Goal: Task Accomplishment & Management: Use online tool/utility

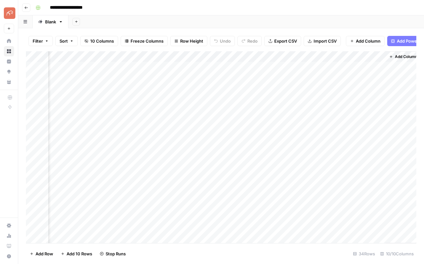
scroll to position [0, 432]
click at [372, 57] on div "Add Column" at bounding box center [221, 147] width 390 height 192
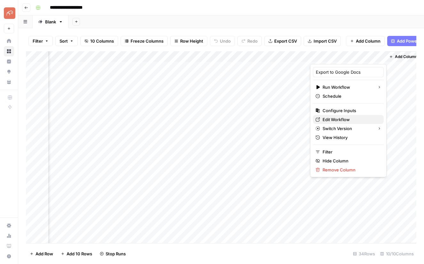
click at [329, 117] on span "Edit Workflow" at bounding box center [351, 119] width 56 height 6
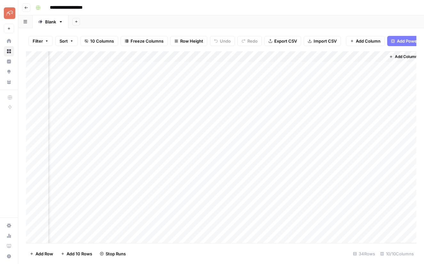
click at [371, 57] on div "Add Column" at bounding box center [221, 147] width 390 height 192
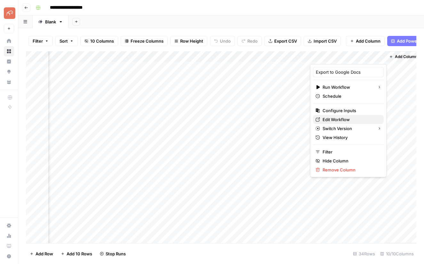
click at [334, 117] on span "Edit Workflow" at bounding box center [351, 119] width 56 height 6
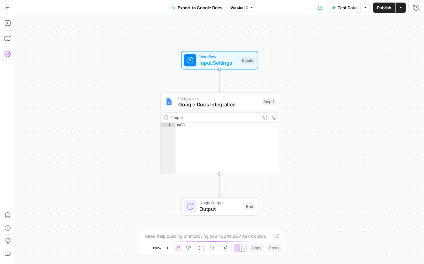
drag, startPoint x: 6, startPoint y: 50, endPoint x: 7, endPoint y: 56, distance: 6.5
click at [7, 56] on icon "button" at bounding box center [7, 54] width 6 height 6
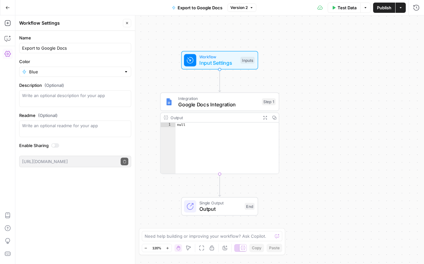
drag, startPoint x: 55, startPoint y: 145, endPoint x: 113, endPoint y: 150, distance: 58.1
click at [55, 145] on div at bounding box center [55, 145] width 8 height 4
click at [56, 71] on input "Color" at bounding box center [75, 71] width 92 height 6
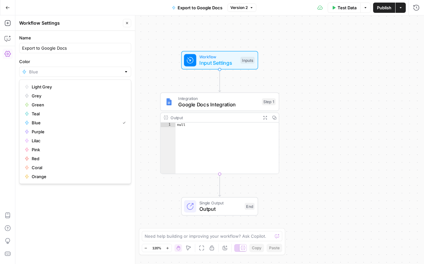
type input "Blue"
click at [173, 52] on div "Workflow Input Settings Inputs" at bounding box center [219, 60] width 119 height 19
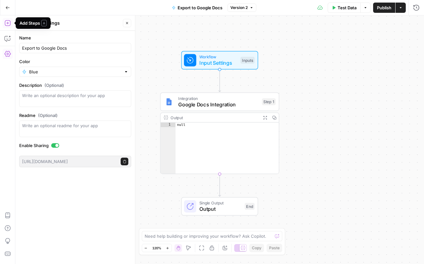
click at [6, 23] on icon "button" at bounding box center [7, 23] width 6 height 6
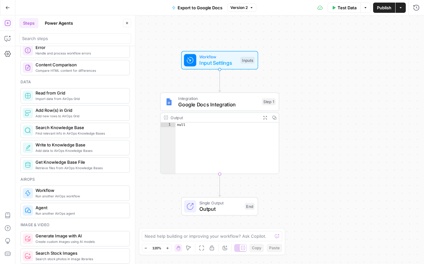
scroll to position [258, 0]
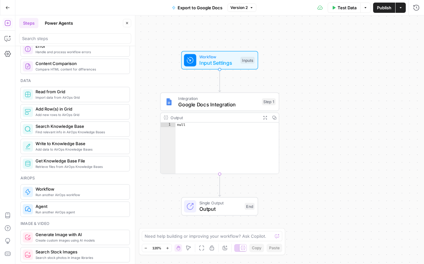
click at [57, 95] on span "Import data from AirOps Grid" at bounding box center [80, 97] width 89 height 5
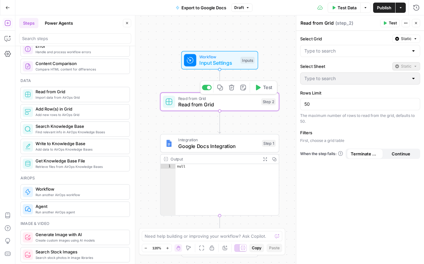
click at [205, 105] on span "Read from Grid" at bounding box center [218, 104] width 80 height 8
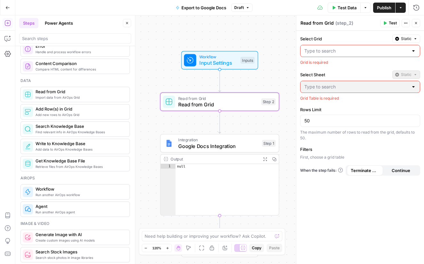
click at [338, 45] on div at bounding box center [360, 51] width 120 height 12
click at [333, 65] on span "Write Content Briefs" at bounding box center [359, 67] width 107 height 6
type input "Write Content Briefs"
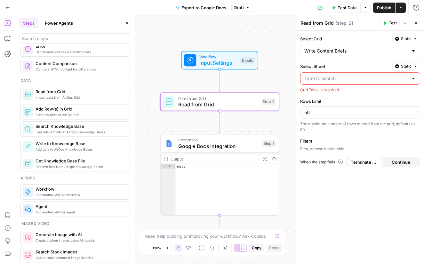
click at [332, 80] on input "Select Sheet" at bounding box center [356, 78] width 104 height 6
click at [319, 92] on span "Blank" at bounding box center [359, 94] width 107 height 6
type input "Blank"
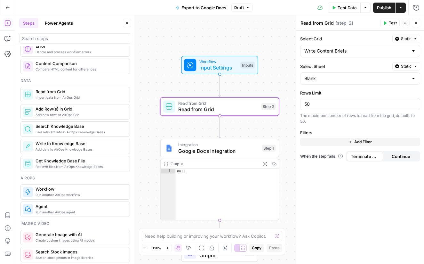
click at [408, 37] on span "Static" at bounding box center [406, 39] width 11 height 6
click at [359, 35] on div "Select Grid Static" at bounding box center [360, 39] width 120 height 8
click at [363, 142] on span "Add Filter" at bounding box center [363, 142] width 18 height 6
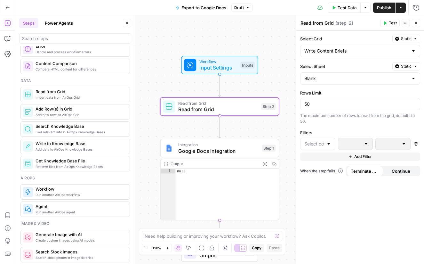
click at [417, 144] on icon "button" at bounding box center [416, 144] width 4 height 4
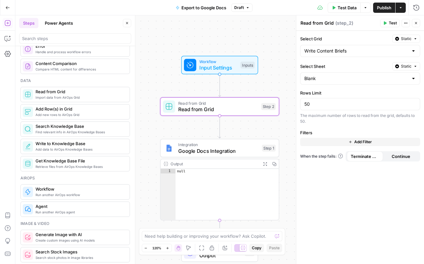
click at [406, 157] on span "Continue" at bounding box center [401, 156] width 19 height 6
click at [417, 22] on icon "button" at bounding box center [416, 23] width 4 height 4
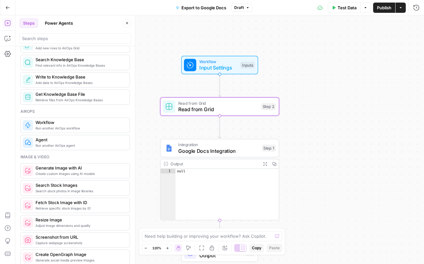
scroll to position [709, 0]
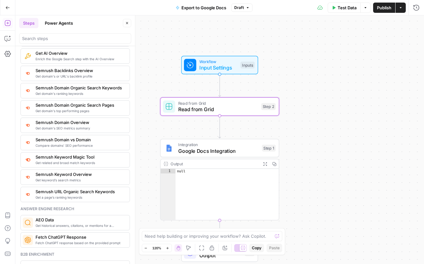
click at [229, 146] on span "Integration" at bounding box center [218, 144] width 81 height 6
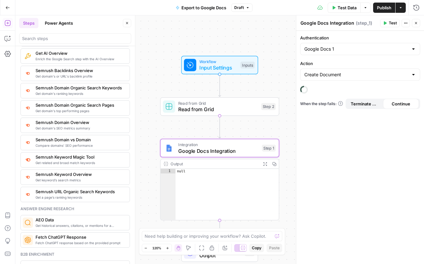
click at [347, 43] on div "Google Docs 1" at bounding box center [360, 49] width 120 height 12
click at [323, 72] on span "﹢ Create New" at bounding box center [359, 74] width 107 height 6
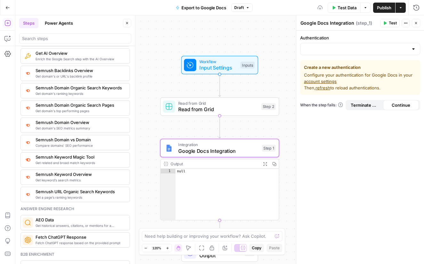
click at [324, 82] on link "account settings" at bounding box center [320, 81] width 33 height 5
click at [220, 153] on span "Google Docs Integration" at bounding box center [218, 151] width 81 height 8
click at [413, 48] on div at bounding box center [413, 49] width 5 height 6
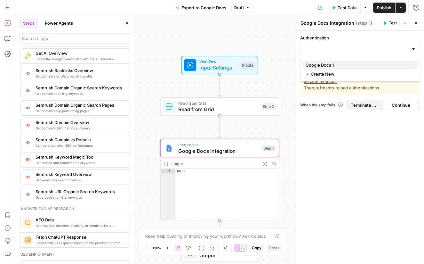
click at [342, 64] on span "Google Docs 1" at bounding box center [359, 65] width 107 height 6
type input "Google Docs 1"
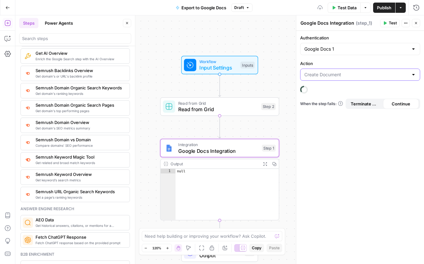
click at [339, 74] on input "Action" at bounding box center [356, 74] width 104 height 6
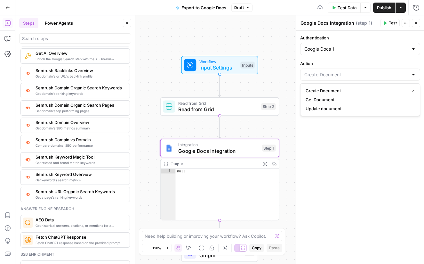
type input "Update document"
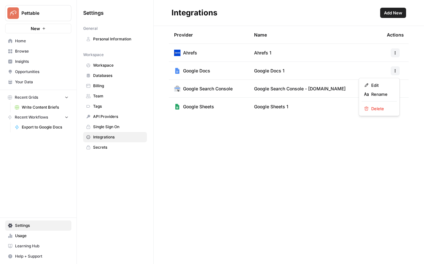
click at [397, 70] on icon "button" at bounding box center [395, 71] width 4 height 4
click at [358, 17] on div "Integrations" at bounding box center [275, 13] width 206 height 10
click at [397, 71] on icon "button" at bounding box center [395, 71] width 4 height 4
click at [377, 84] on span "Edit" at bounding box center [381, 85] width 20 height 6
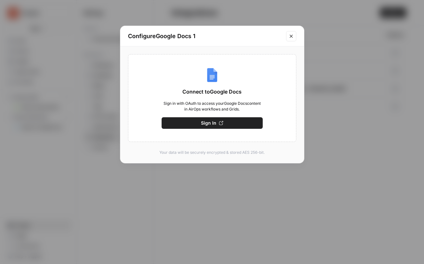
click at [217, 125] on button "Sign In" at bounding box center [212, 123] width 101 height 12
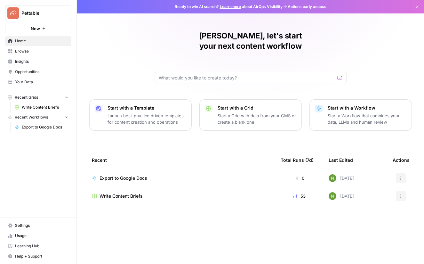
click at [122, 193] on span "Write Content Briefs" at bounding box center [121, 196] width 43 height 6
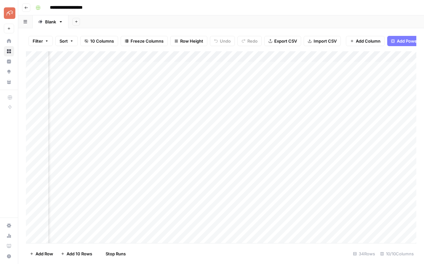
scroll to position [0, 437]
click at [368, 56] on div "Add Column" at bounding box center [221, 147] width 390 height 192
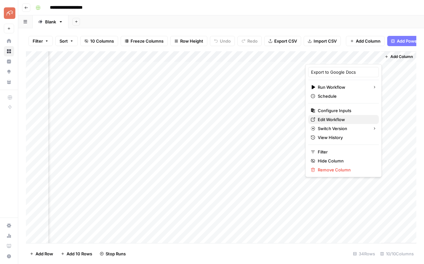
click at [334, 118] on span "Edit Workflow" at bounding box center [346, 119] width 56 height 6
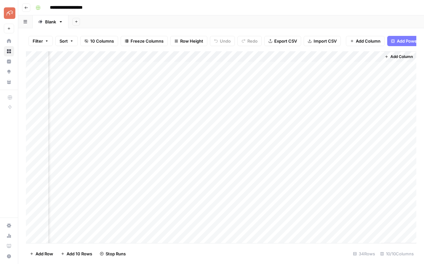
click at [368, 57] on div "Add Column" at bounding box center [221, 147] width 390 height 192
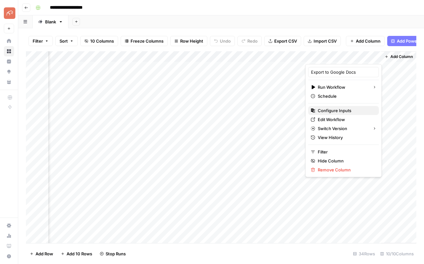
click at [339, 109] on span "Configure Inputs" at bounding box center [346, 110] width 56 height 6
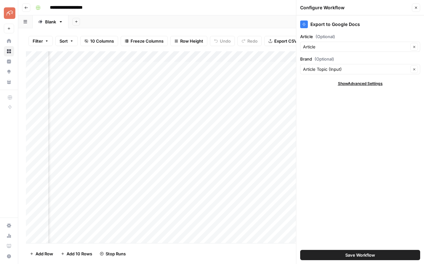
click at [416, 7] on icon "button" at bounding box center [416, 8] width 4 height 4
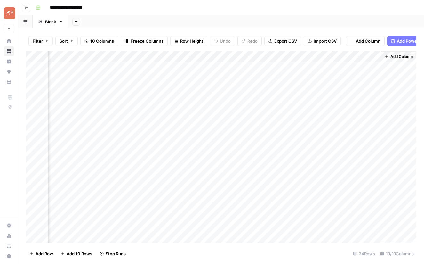
click at [365, 56] on div "Add Column" at bounding box center [221, 147] width 390 height 192
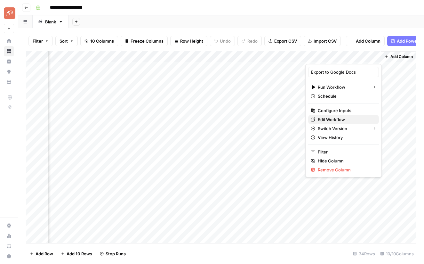
click at [330, 117] on span "Edit Workflow" at bounding box center [346, 119] width 56 height 6
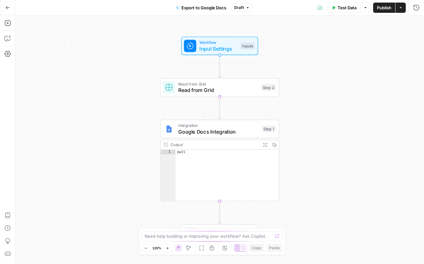
click at [208, 125] on span "Integration" at bounding box center [218, 125] width 81 height 6
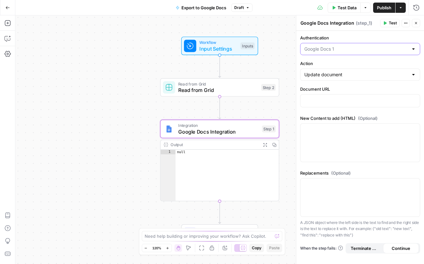
click at [375, 48] on input "Authentication" at bounding box center [356, 49] width 104 height 6
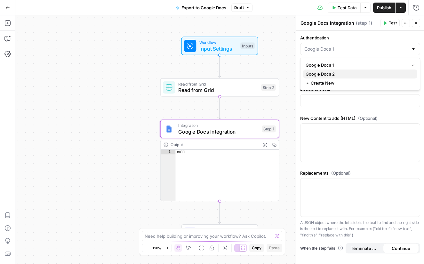
click at [341, 73] on span "Google Docs 2" at bounding box center [359, 74] width 107 height 6
type input "Google Docs 2"
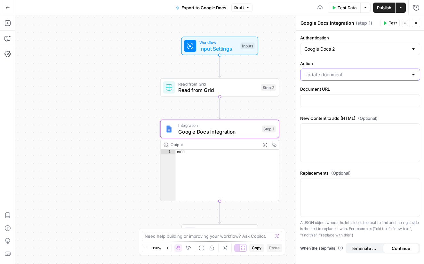
click at [338, 75] on input "Action" at bounding box center [356, 74] width 104 height 6
type input "Update document"
click at [301, 61] on label "Action" at bounding box center [360, 63] width 120 height 6
click at [304, 71] on input "Update document" at bounding box center [356, 74] width 104 height 6
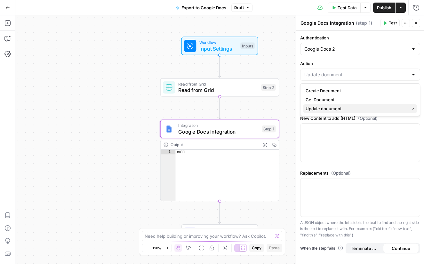
click at [331, 105] on span "Update document" at bounding box center [356, 108] width 101 height 6
type input "Update document"
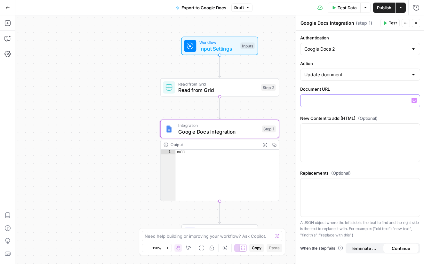
click at [323, 100] on p at bounding box center [360, 100] width 112 height 6
click at [322, 99] on p at bounding box center [360, 100] width 112 height 6
click at [324, 99] on p at bounding box center [360, 100] width 112 height 6
click at [416, 100] on button "Variables Menu" at bounding box center [414, 100] width 5 height 5
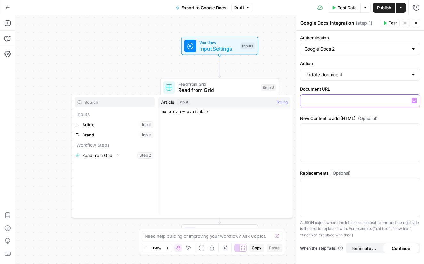
click at [341, 104] on div at bounding box center [360, 100] width 119 height 12
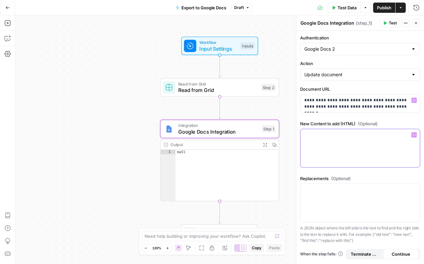
click at [353, 139] on div at bounding box center [360, 148] width 119 height 38
click at [413, 135] on icon "button" at bounding box center [414, 134] width 3 height 3
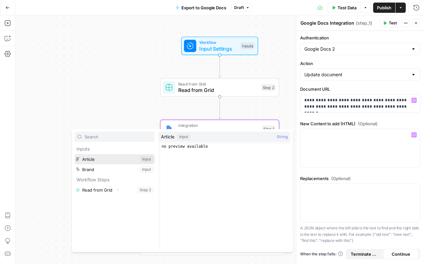
click at [107, 162] on button "Select variable Article" at bounding box center [115, 159] width 80 height 10
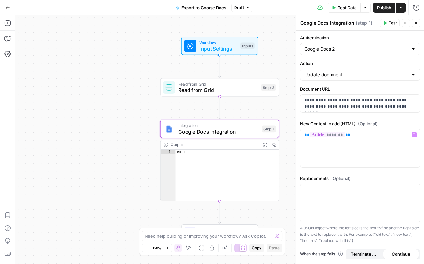
click at [414, 25] on button "Close" at bounding box center [416, 23] width 8 height 8
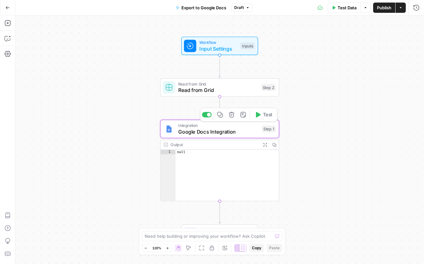
click at [259, 117] on icon "button" at bounding box center [258, 114] width 6 height 6
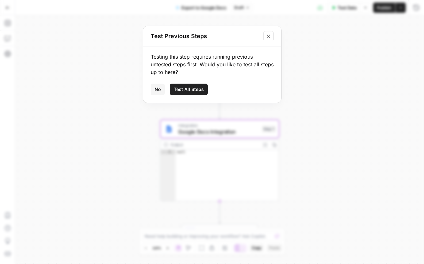
drag, startPoint x: 157, startPoint y: 91, endPoint x: 180, endPoint y: 87, distance: 23.5
click at [157, 91] on span "No" at bounding box center [158, 89] width 6 height 6
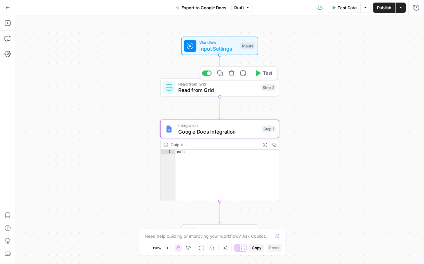
click at [220, 93] on span "Read from Grid" at bounding box center [218, 90] width 80 height 8
type input "Blank"
type input "Write Content Briefs"
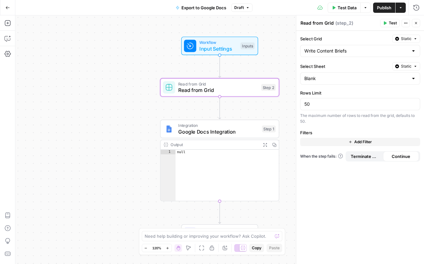
click at [416, 24] on icon "button" at bounding box center [416, 23] width 4 height 4
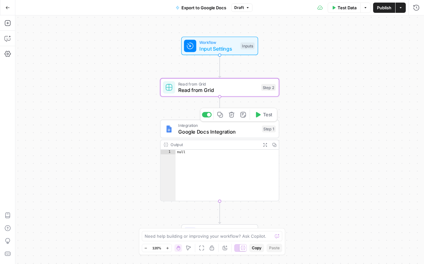
click at [258, 117] on icon "button" at bounding box center [258, 114] width 6 height 6
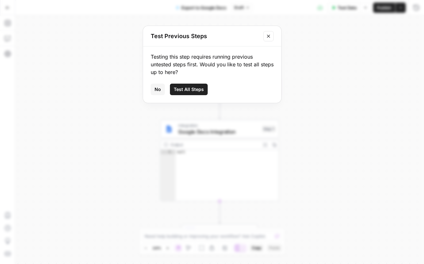
click at [187, 89] on span "Test All Steps" at bounding box center [189, 89] width 30 height 6
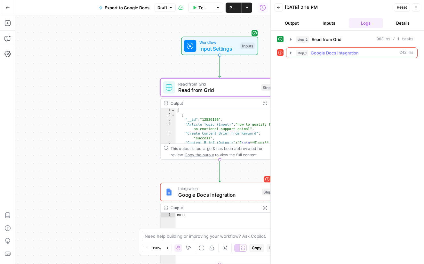
click at [290, 52] on icon "button" at bounding box center [290, 52] width 5 height 5
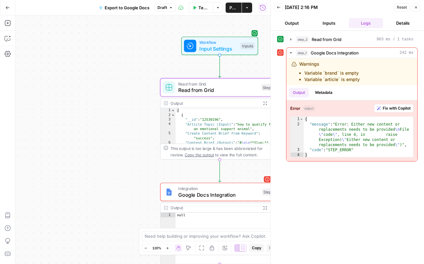
drag, startPoint x: 417, startPoint y: 7, endPoint x: 386, endPoint y: 25, distance: 35.3
click at [417, 7] on icon "button" at bounding box center [416, 7] width 4 height 4
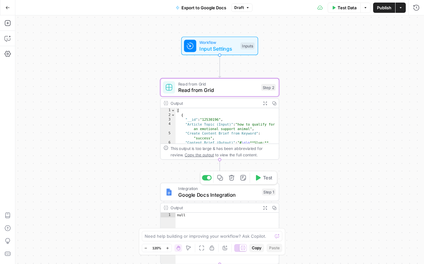
click at [244, 196] on span "Google Docs Integration" at bounding box center [218, 195] width 81 height 8
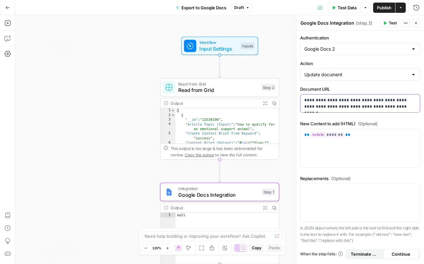
click at [345, 105] on p "**********" at bounding box center [360, 103] width 112 height 13
click at [349, 102] on p "**********" at bounding box center [360, 103] width 112 height 13
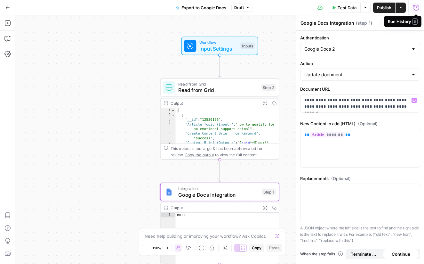
click at [417, 6] on icon "button" at bounding box center [416, 7] width 6 height 6
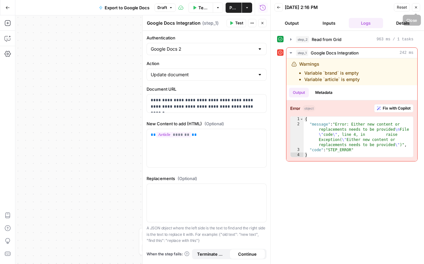
click at [417, 7] on icon "button" at bounding box center [416, 7] width 4 height 4
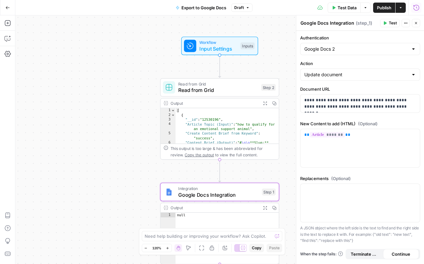
click at [245, 195] on span "Google Docs Integration" at bounding box center [218, 195] width 81 height 8
click at [233, 176] on icon "button" at bounding box center [231, 177] width 5 height 5
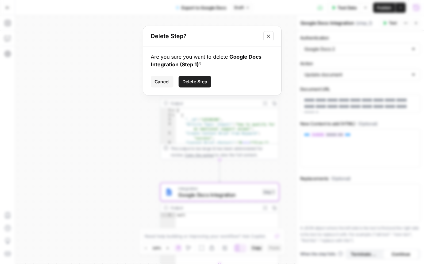
click at [190, 80] on span "Delete Step" at bounding box center [194, 81] width 25 height 6
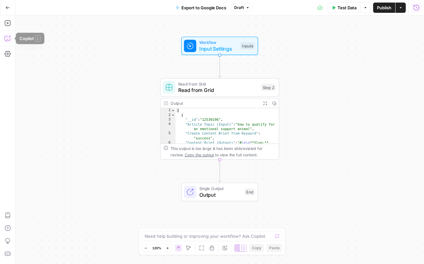
click at [9, 38] on icon "button" at bounding box center [7, 38] width 6 height 6
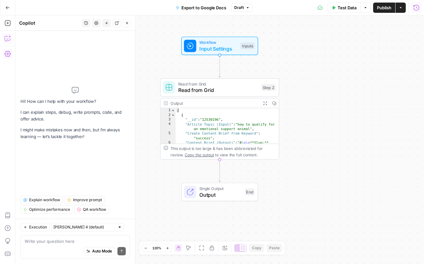
click at [10, 54] on icon "button" at bounding box center [7, 54] width 6 height 6
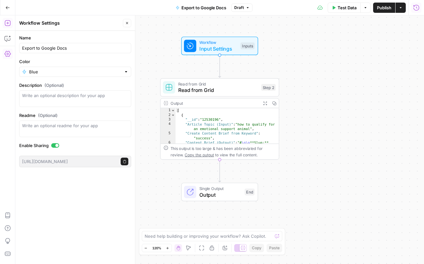
click at [10, 23] on icon "button" at bounding box center [7, 23] width 6 height 6
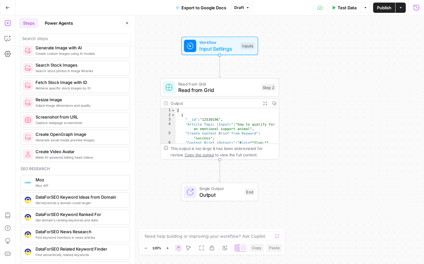
scroll to position [441, 0]
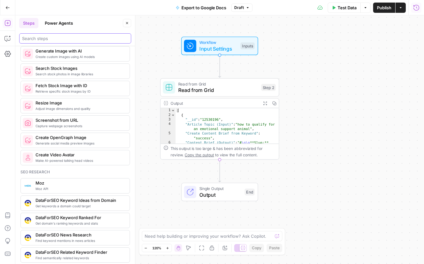
click at [67, 36] on input "search" at bounding box center [75, 38] width 106 height 6
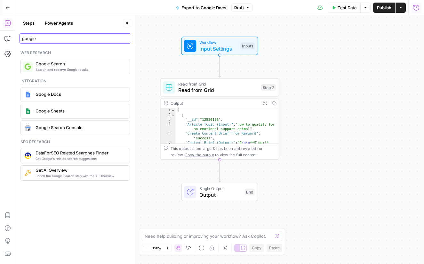
type input "google"
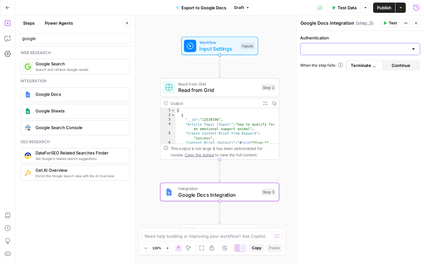
click at [350, 49] on input "Authentication" at bounding box center [356, 49] width 104 height 6
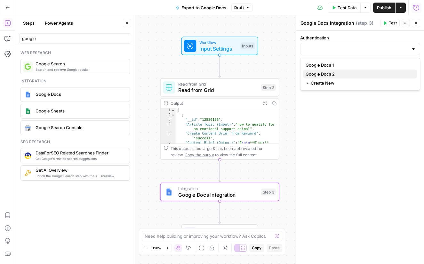
click at [333, 74] on span "Google Docs 2" at bounding box center [359, 74] width 107 height 6
type input "Google Docs 2"
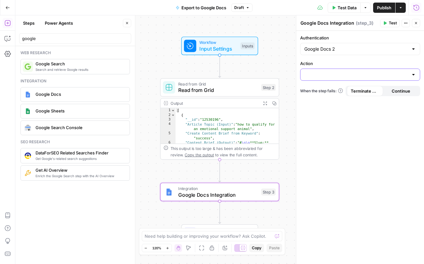
click at [340, 77] on input "Action" at bounding box center [356, 74] width 104 height 6
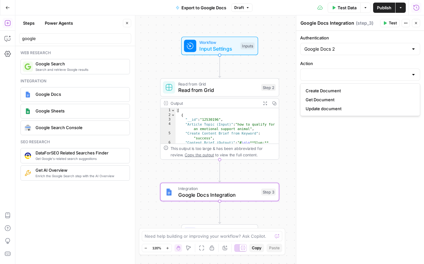
click at [329, 107] on span "Update document" at bounding box center [359, 108] width 107 height 6
type input "Update document"
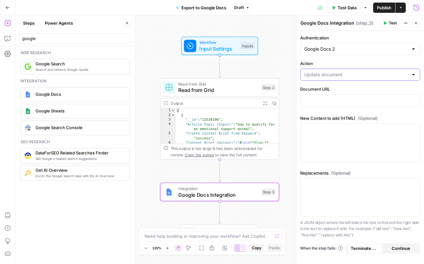
click at [325, 75] on input "Action" at bounding box center [356, 74] width 104 height 6
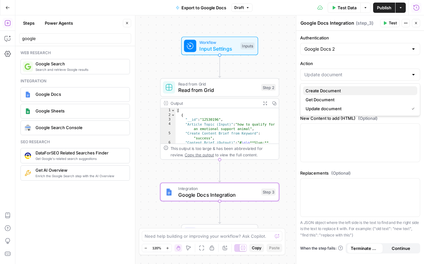
click at [324, 89] on span "Create Document" at bounding box center [359, 90] width 107 height 6
type input "Create Document"
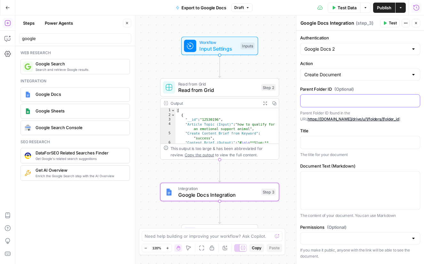
click at [328, 101] on p at bounding box center [360, 100] width 112 height 6
click at [333, 141] on p at bounding box center [360, 142] width 112 height 6
click at [413, 142] on icon "button" at bounding box center [414, 141] width 3 height 3
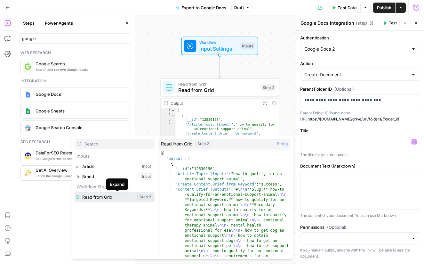
click at [116, 197] on icon "button" at bounding box center [118, 197] width 4 height 4
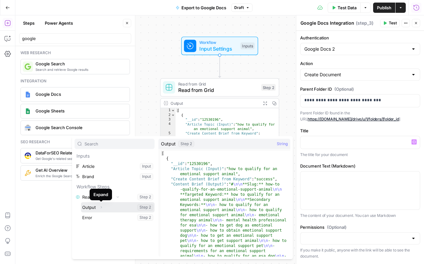
click at [100, 209] on icon "button" at bounding box center [101, 207] width 4 height 4
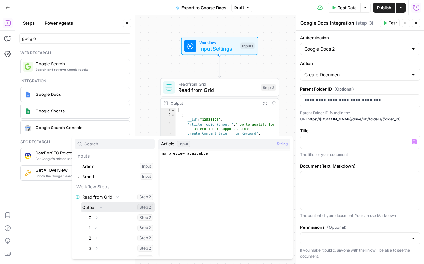
scroll to position [4, 0]
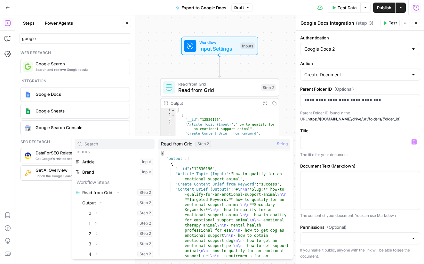
type textarea "**********"
drag, startPoint x: 228, startPoint y: 173, endPoint x: 175, endPoint y: 173, distance: 52.5
click at [373, 150] on div "Title “/” to reference Variables Menu The title for your document" at bounding box center [360, 142] width 120 height 30
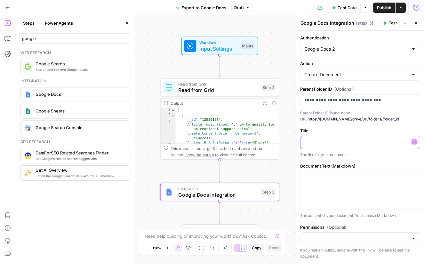
click at [413, 144] on button "Variables Menu" at bounding box center [414, 141] width 5 height 5
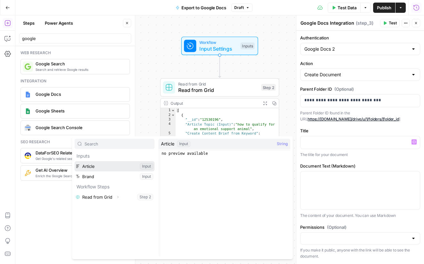
click at [112, 165] on button "Select variable Article" at bounding box center [115, 166] width 80 height 10
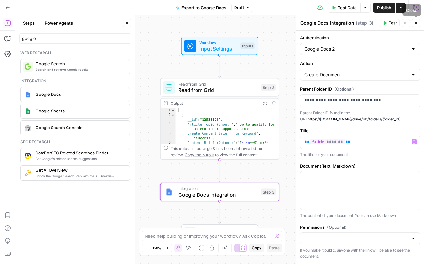
click at [408, 25] on button "Actions" at bounding box center [406, 23] width 8 height 8
click at [417, 25] on button "Close" at bounding box center [416, 23] width 8 height 8
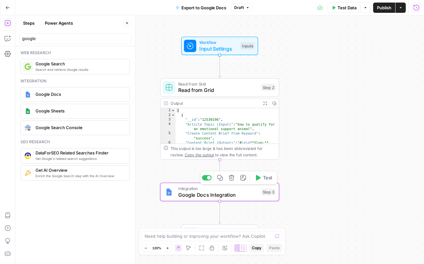
click at [227, 195] on span "Google Docs Integration" at bounding box center [218, 195] width 80 height 8
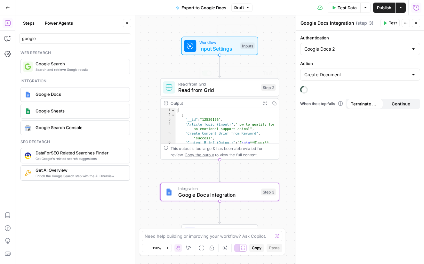
click at [224, 49] on span "Input Settings" at bounding box center [218, 49] width 38 height 8
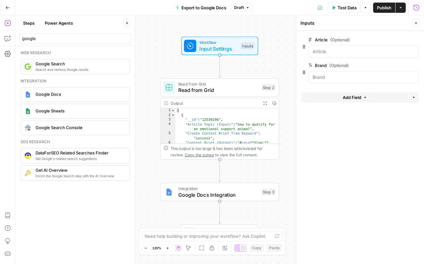
click at [365, 96] on icon "button" at bounding box center [365, 97] width 4 height 4
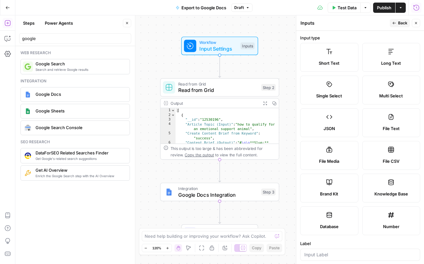
click at [327, 56] on label "Short Text" at bounding box center [329, 57] width 58 height 29
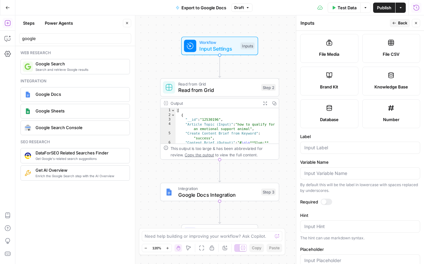
scroll to position [110, 0]
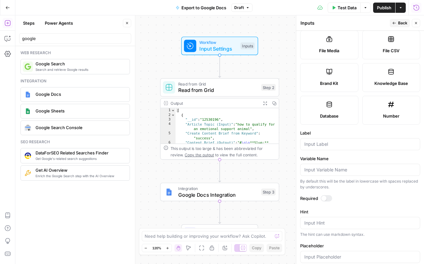
click at [330, 148] on div at bounding box center [360, 144] width 120 height 12
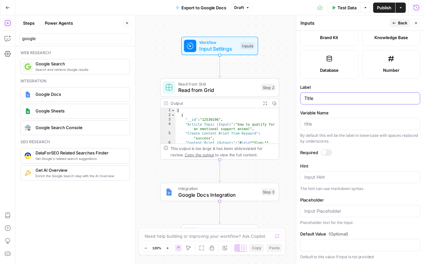
scroll to position [156, 0]
type input "Title"
click at [328, 175] on textarea "Hint" at bounding box center [360, 177] width 112 height 6
click at [337, 209] on input "Placeholder" at bounding box center [360, 211] width 112 height 6
click at [419, 24] on button "Close" at bounding box center [416, 23] width 8 height 8
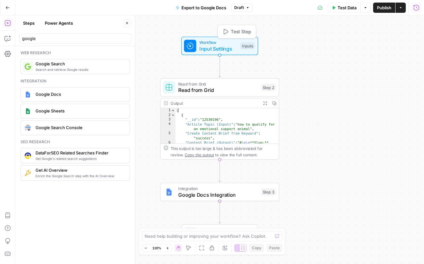
click at [211, 47] on span "Input Settings" at bounding box center [218, 49] width 38 height 8
click at [6, 9] on icon "button" at bounding box center [7, 7] width 4 height 4
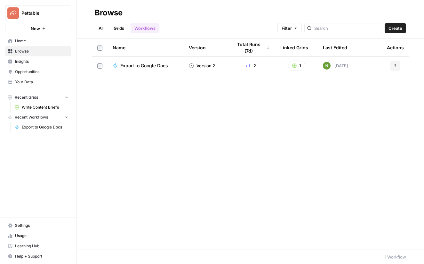
click at [396, 63] on button "Actions" at bounding box center [395, 65] width 10 height 10
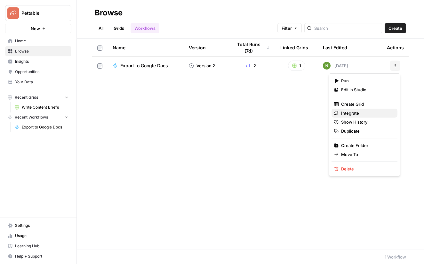
click at [363, 114] on span "Integrate" at bounding box center [366, 113] width 51 height 6
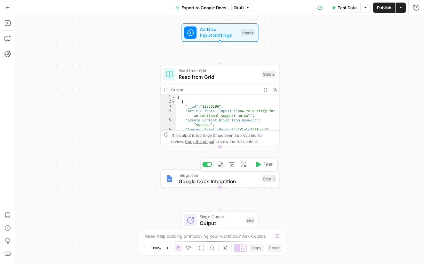
click at [195, 179] on span "Google Docs Integration" at bounding box center [219, 181] width 80 height 8
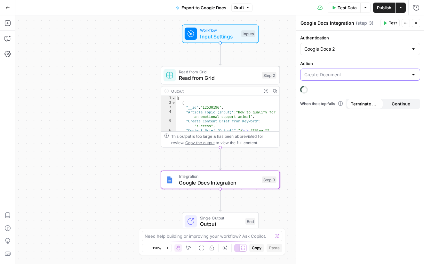
click at [344, 76] on input "Action" at bounding box center [356, 74] width 104 height 6
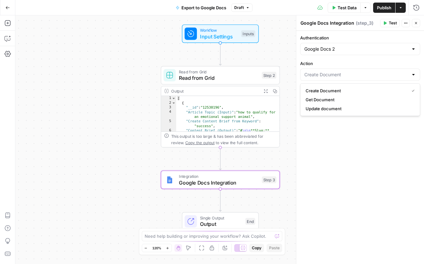
type input "Create Document"
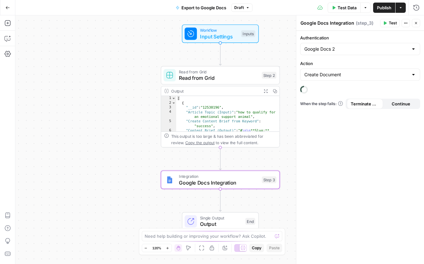
click at [343, 64] on label "Action" at bounding box center [360, 63] width 120 height 6
click at [343, 71] on input "Create Document" at bounding box center [356, 74] width 104 height 6
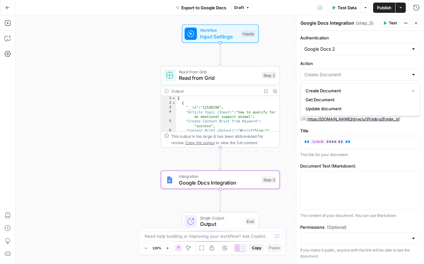
type input "Create Document"
click at [359, 132] on label "Title" at bounding box center [360, 130] width 120 height 6
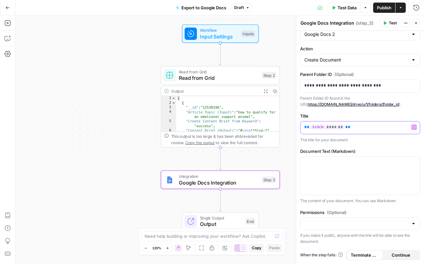
click at [415, 126] on icon "button" at bounding box center [414, 126] width 3 height 3
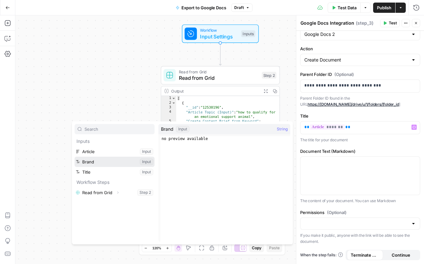
click at [106, 163] on button "Select variable Brand" at bounding box center [115, 161] width 80 height 10
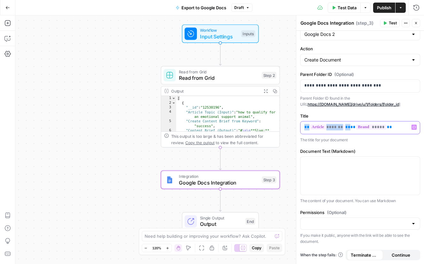
drag, startPoint x: 344, startPoint y: 127, endPoint x: 302, endPoint y: 127, distance: 41.9
click at [302, 127] on div "** ******* ** ** ***** **" at bounding box center [360, 127] width 119 height 12
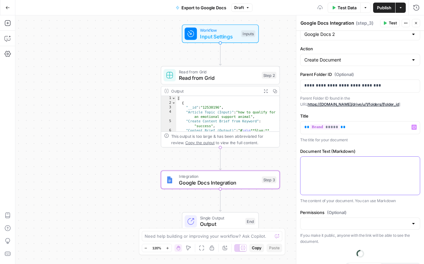
click at [360, 173] on div at bounding box center [360, 175] width 119 height 38
click at [414, 164] on button "Variables Menu" at bounding box center [414, 162] width 5 height 5
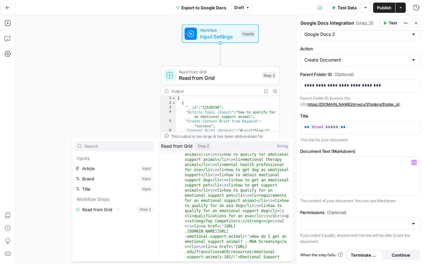
scroll to position [193, 0]
click at [118, 208] on icon "button" at bounding box center [118, 209] width 4 height 4
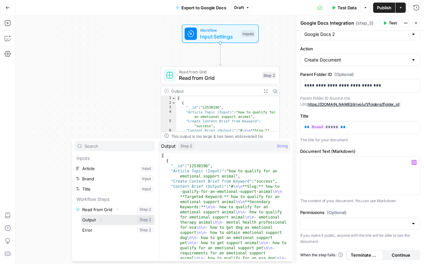
click at [116, 220] on button "Select variable Output" at bounding box center [118, 219] width 74 height 10
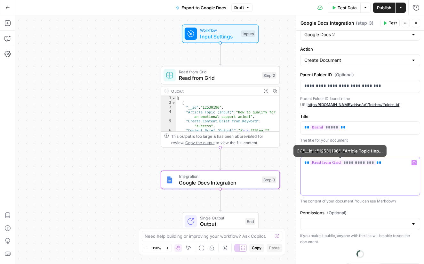
drag, startPoint x: 382, startPoint y: 162, endPoint x: 288, endPoint y: 161, distance: 94.1
click at [288, 161] on body "Pettable New Home Browse Insights Opportunities Your Data Recent Grids Write Co…" at bounding box center [212, 132] width 424 height 264
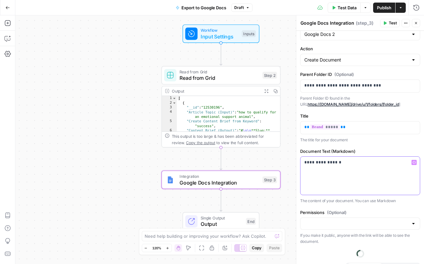
scroll to position [16, 0]
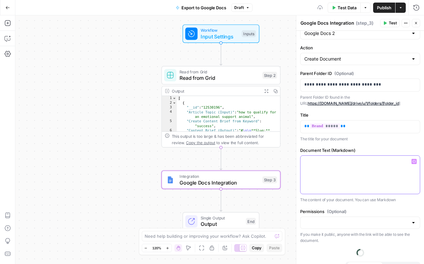
click at [414, 160] on icon "button" at bounding box center [414, 161] width 3 height 3
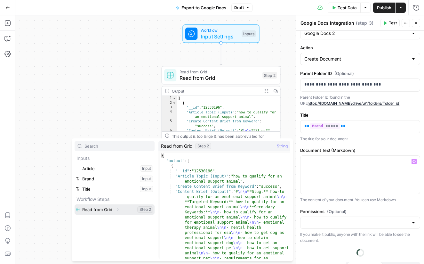
click at [117, 210] on icon "button" at bounding box center [117, 209] width 1 height 2
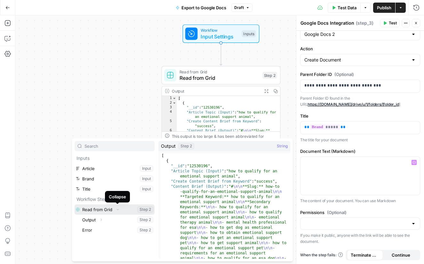
scroll to position [15, 0]
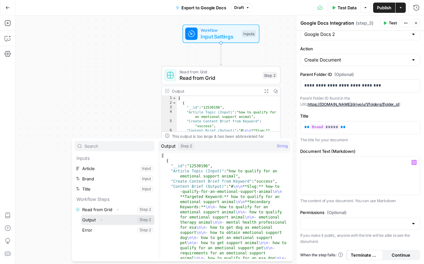
click at [100, 218] on icon "button" at bounding box center [101, 220] width 4 height 4
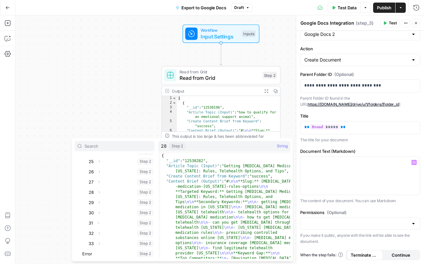
scroll to position [0, 0]
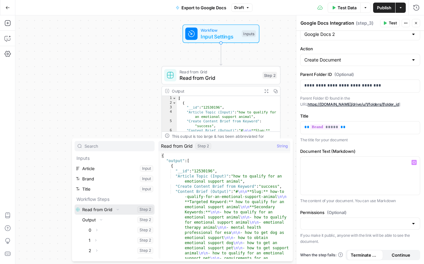
click at [99, 208] on button "Select variable Read from Grid" at bounding box center [115, 209] width 80 height 10
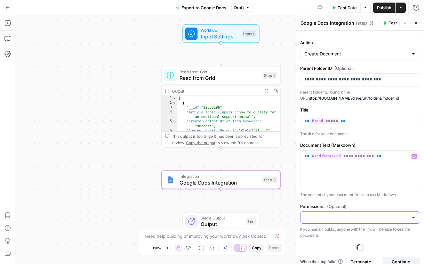
click at [373, 219] on input "Permissions (Optional)" at bounding box center [356, 217] width 104 height 6
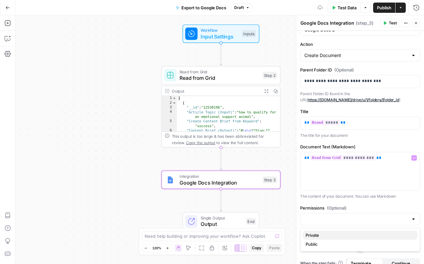
click at [343, 232] on span "Private" at bounding box center [359, 235] width 107 height 6
type input "Private"
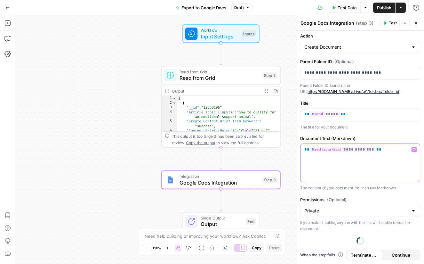
drag, startPoint x: 402, startPoint y: 149, endPoint x: 285, endPoint y: 147, distance: 116.2
click at [286, 147] on body "Pettable New Home Browse Insights Opportunities Your Data Recent Grids Write Co…" at bounding box center [212, 132] width 424 height 264
click at [341, 150] on p at bounding box center [360, 149] width 112 height 6
click at [416, 149] on button "Variables Menu" at bounding box center [414, 149] width 5 height 5
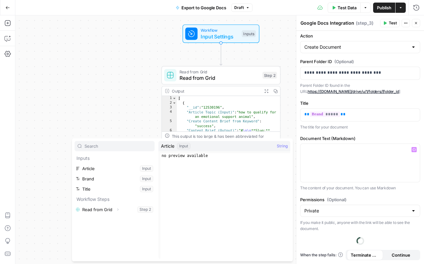
scroll to position [15, 0]
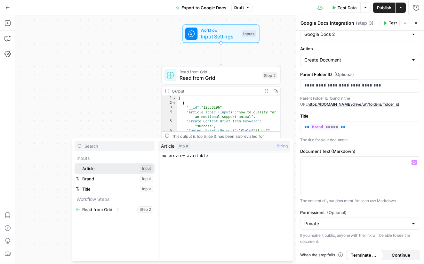
click at [92, 171] on button "Select variable Article" at bounding box center [115, 168] width 80 height 10
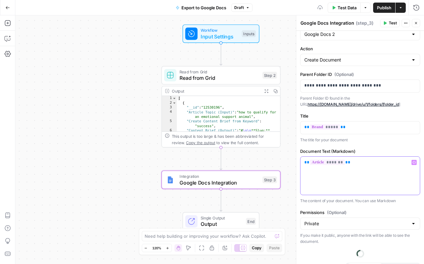
scroll to position [28, 0]
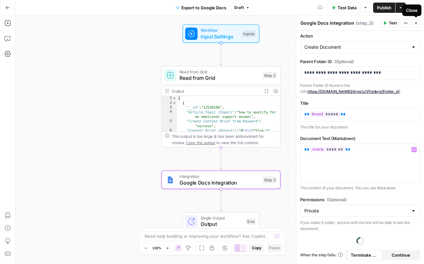
click at [416, 23] on icon "button" at bounding box center [416, 23] width 4 height 4
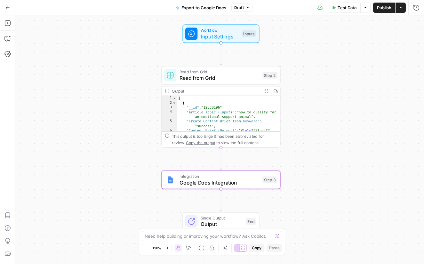
click at [383, 8] on span "Publish" at bounding box center [384, 7] width 14 height 6
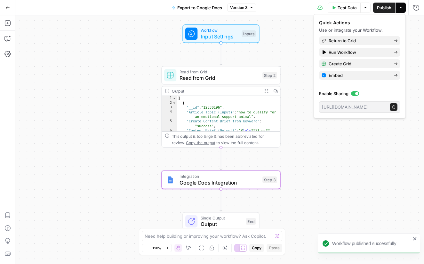
click at [319, 148] on div "Workflow Input Settings Inputs Read from Grid Read from Grid Step 2 Output Expa…" at bounding box center [219, 139] width 409 height 248
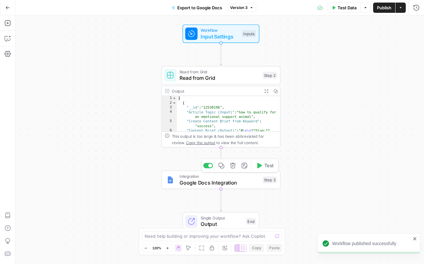
click at [257, 167] on icon "button" at bounding box center [259, 165] width 5 height 5
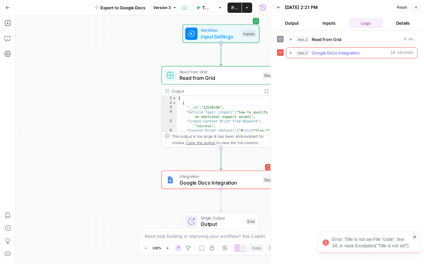
click at [333, 54] on span "Google Docs Integration" at bounding box center [336, 53] width 48 height 6
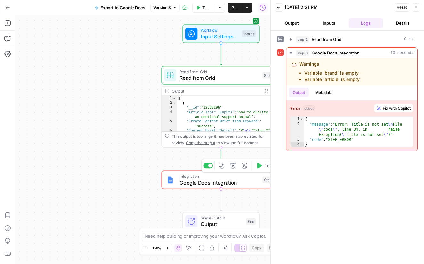
click at [201, 181] on span "Google Docs Integration" at bounding box center [220, 183] width 80 height 8
